Goal: Obtain resource: Download file/media

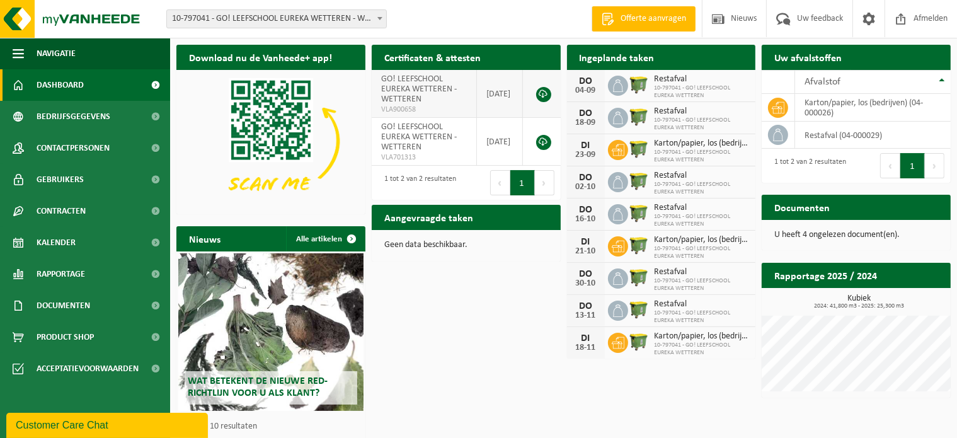
click at [427, 100] on td "GO! LEEFSCHOOL EUREKA WETTEREN - WETTEREN VLA900658" at bounding box center [425, 94] width 106 height 48
click at [72, 246] on span "Kalender" at bounding box center [56, 243] width 39 height 32
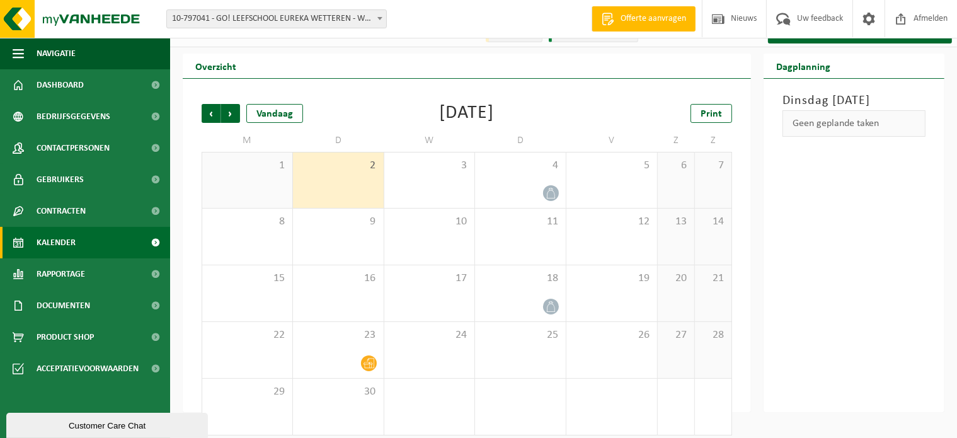
scroll to position [29, 0]
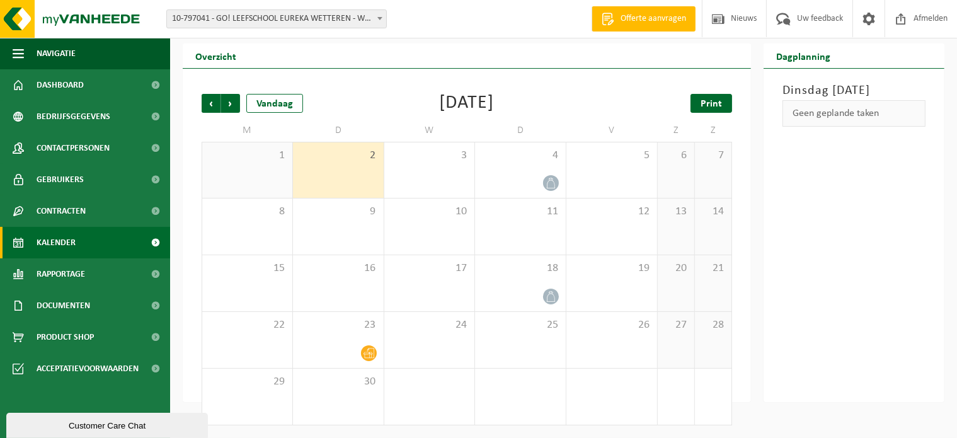
click at [718, 99] on span "Print" at bounding box center [711, 104] width 21 height 10
click at [227, 99] on span "Volgende" at bounding box center [230, 103] width 19 height 19
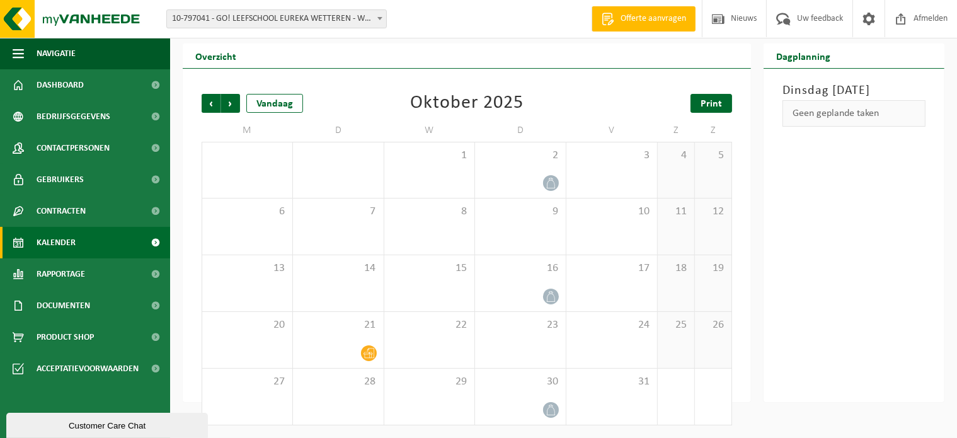
click at [715, 112] on link "Print" at bounding box center [712, 103] width 42 height 19
